Goal: Information Seeking & Learning: Learn about a topic

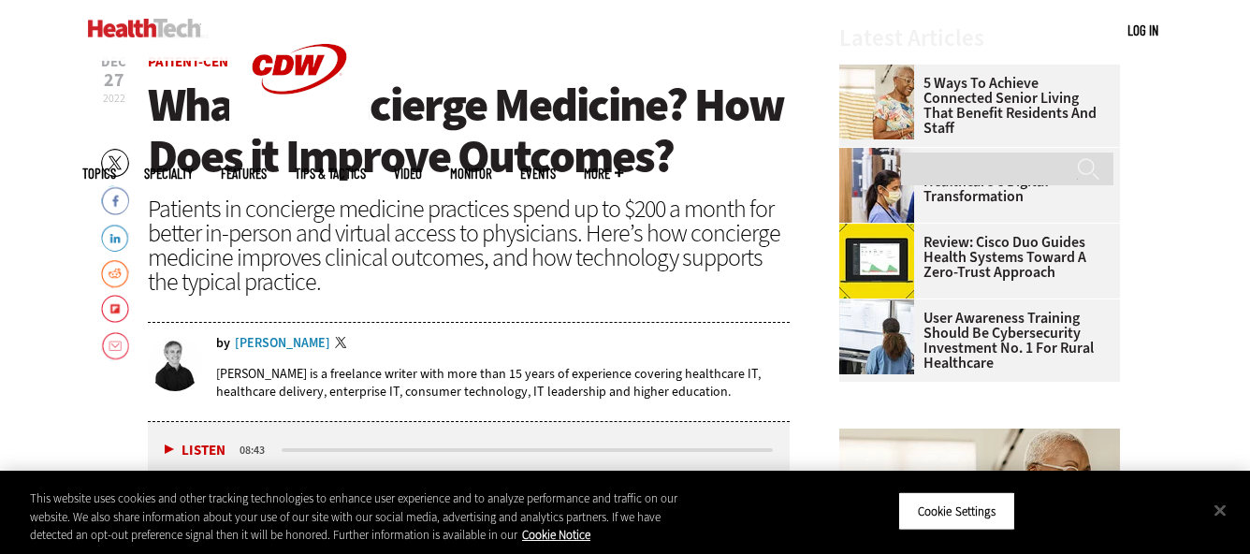
scroll to position [491, 0]
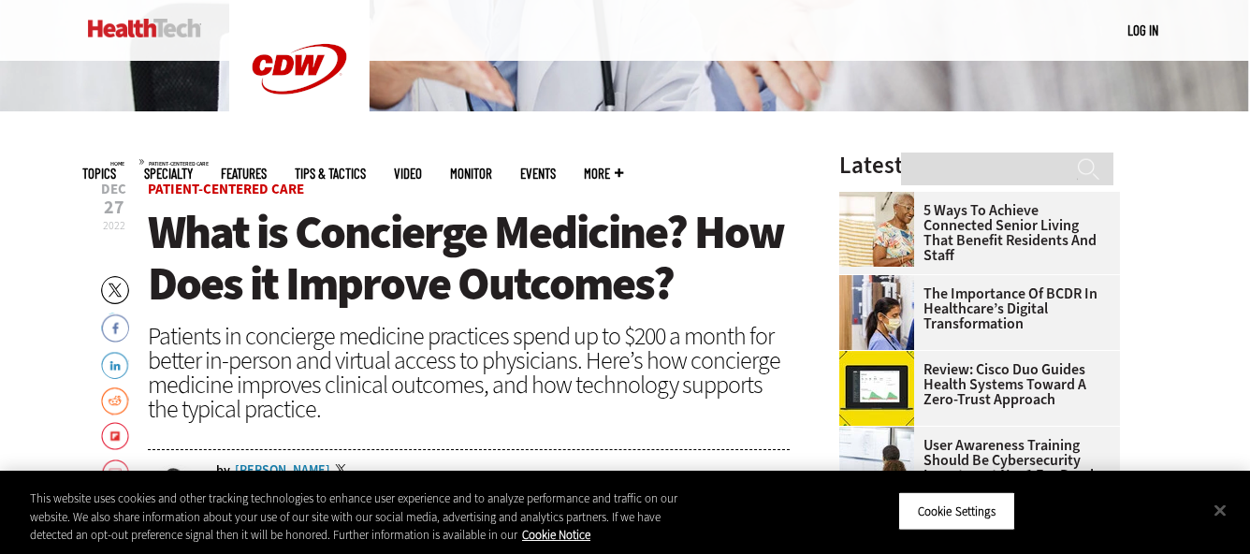
click at [434, 267] on span "What is Concierge Medicine? How Does it Improve Outcomes?" at bounding box center [466, 257] width 636 height 113
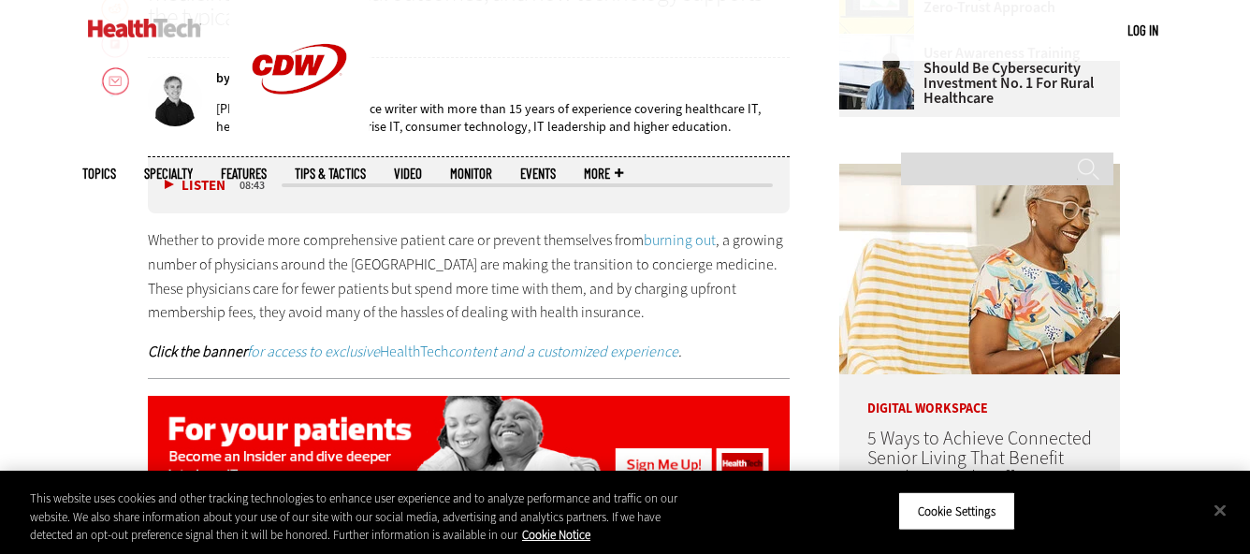
scroll to position [3250, 0]
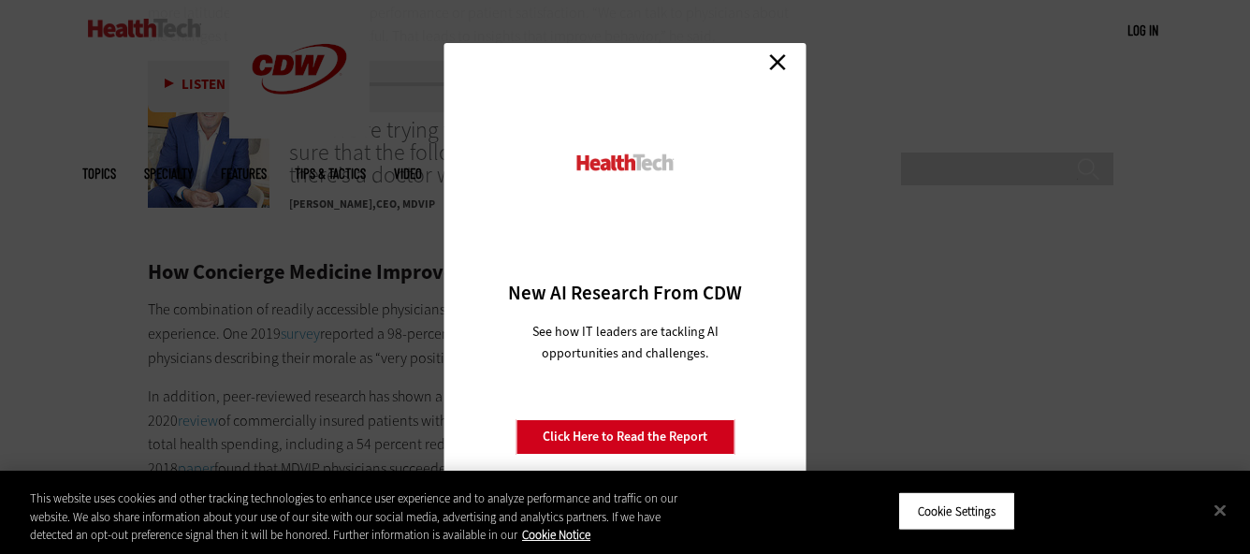
click at [769, 63] on link "Close" at bounding box center [777, 62] width 28 height 28
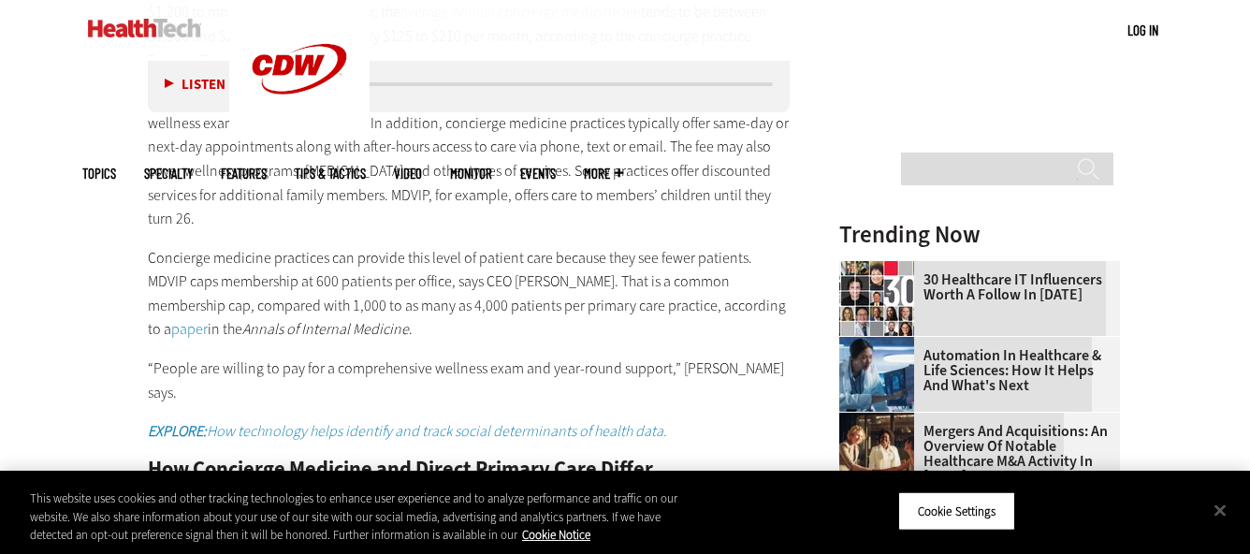
scroll to position [3250, 0]
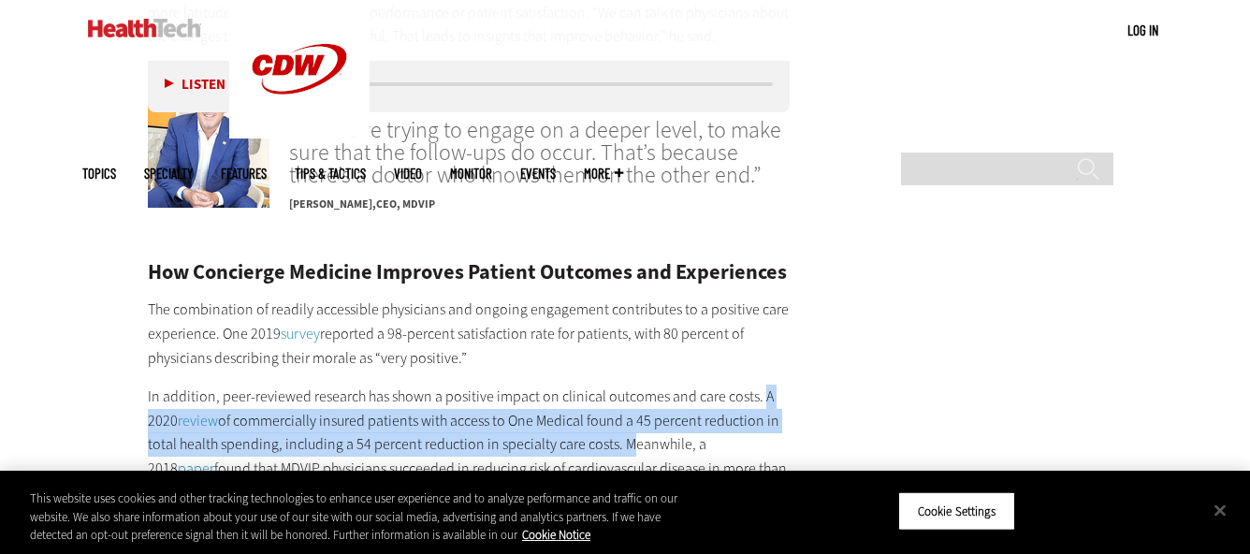
drag, startPoint x: 759, startPoint y: 254, endPoint x: 617, endPoint y: 306, distance: 150.7
click at [617, 385] on p "In addition, peer-reviewed research has shown a positive impact on clinical out…" at bounding box center [469, 457] width 642 height 144
copy p "A 2020 review of commercially insured patients with access to One Medical found…"
